Goal: Go to known website: Access a specific website the user already knows

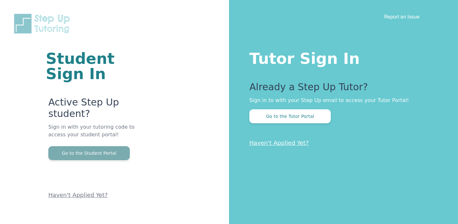
click at [90, 146] on button "Go to the Student Portal" at bounding box center [88, 153] width 81 height 14
click at [94, 146] on button "Go to the Student Portal" at bounding box center [88, 153] width 81 height 14
click at [80, 146] on button "Go to the Student Portal" at bounding box center [88, 153] width 81 height 14
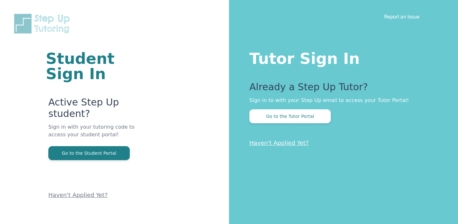
click at [85, 107] on p "Active Step Up student?" at bounding box center [100, 110] width 104 height 27
click at [83, 97] on p "Active Step Up student?" at bounding box center [100, 110] width 104 height 27
